Goal: Check status: Check status

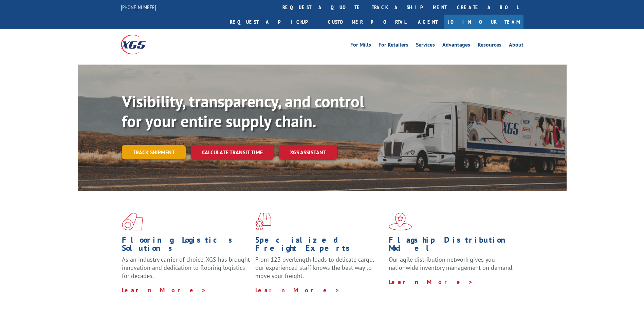
click at [152, 145] on link "Track shipment" at bounding box center [154, 152] width 64 height 14
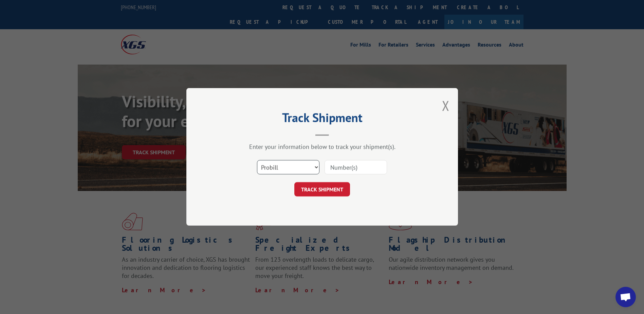
click at [305, 166] on select "Select category... Probill BOL PO" at bounding box center [288, 167] width 62 height 14
select select "po"
click at [257, 160] on select "Select category... Probill BOL PO" at bounding box center [288, 167] width 62 height 14
click at [361, 164] on input at bounding box center [356, 167] width 62 height 14
paste input "08516768"
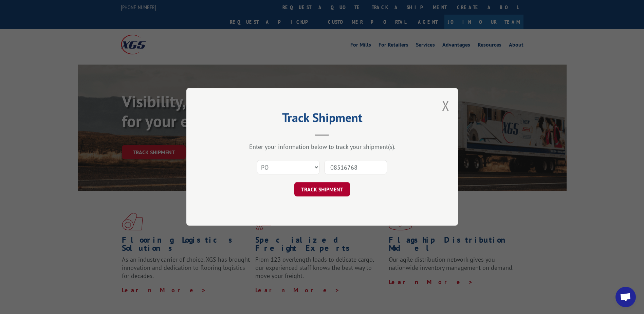
type input "08516768"
click at [318, 186] on button "TRACK SHIPMENT" at bounding box center [322, 189] width 56 height 14
